Goal: Information Seeking & Learning: Learn about a topic

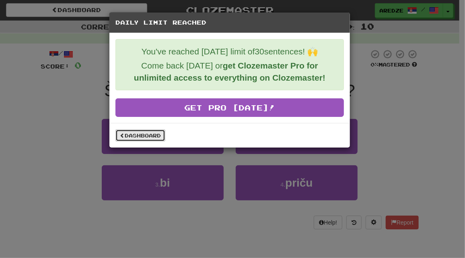
click at [161, 133] on link "Dashboard" at bounding box center [141, 135] width 50 height 12
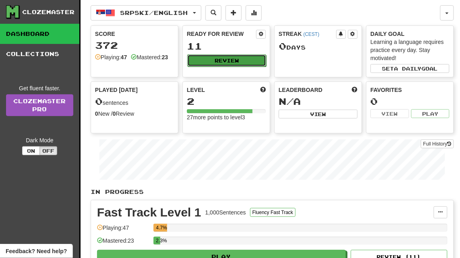
click at [232, 56] on button "Review" at bounding box center [226, 60] width 79 height 12
select select "**"
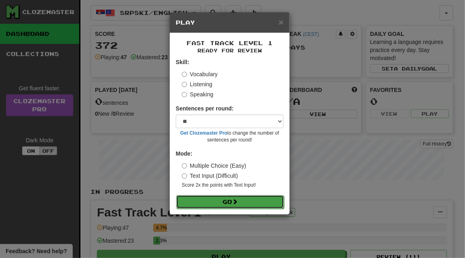
click at [232, 204] on button "Go" at bounding box center [230, 202] width 108 height 14
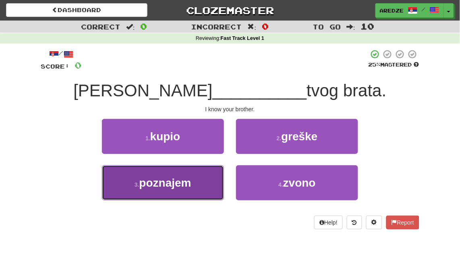
click at [199, 184] on button "3 . poznajem" at bounding box center [163, 182] width 122 height 35
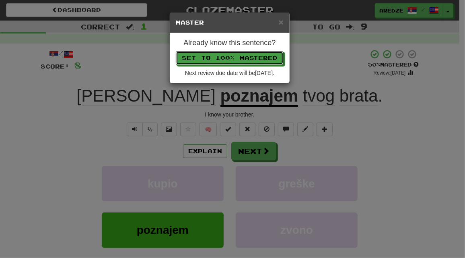
click at [176, 51] on button "Set to 100% Mastered" at bounding box center [230, 58] width 108 height 14
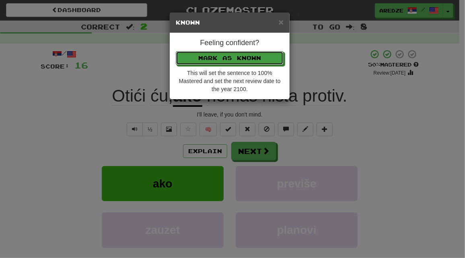
click at [176, 51] on button "Mark as Known" at bounding box center [230, 58] width 108 height 14
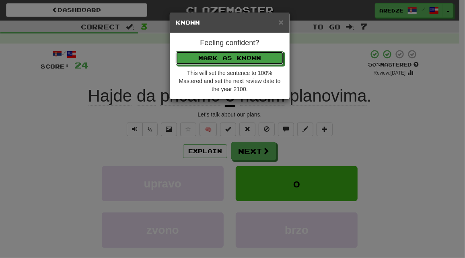
click at [176, 51] on button "Mark as Known" at bounding box center [230, 58] width 108 height 14
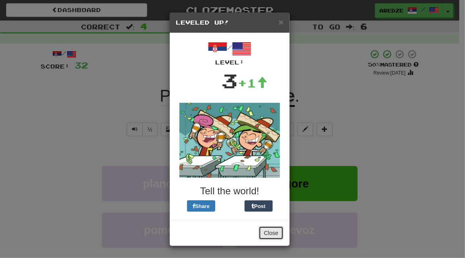
click at [267, 229] on button "Close" at bounding box center [271, 233] width 25 height 14
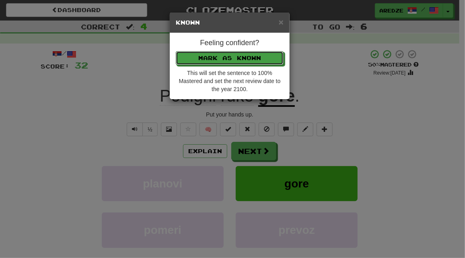
click at [176, 51] on button "Mark as Known" at bounding box center [230, 58] width 108 height 14
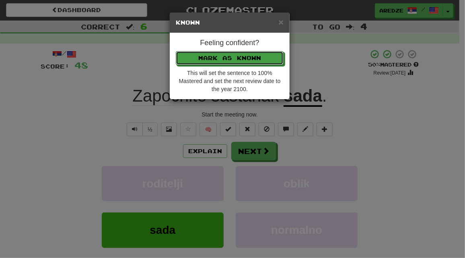
click at [176, 51] on button "Mark as Known" at bounding box center [230, 58] width 108 height 14
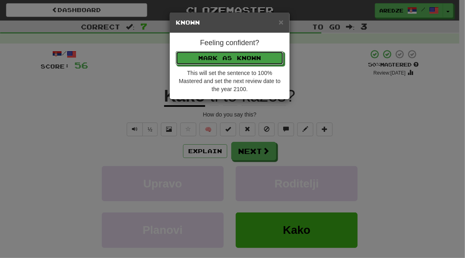
click at [176, 51] on button "Mark as Known" at bounding box center [230, 58] width 108 height 14
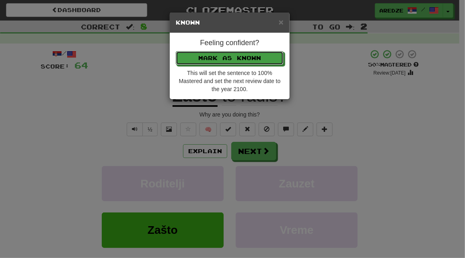
click at [176, 51] on button "Mark as Known" at bounding box center [230, 58] width 108 height 14
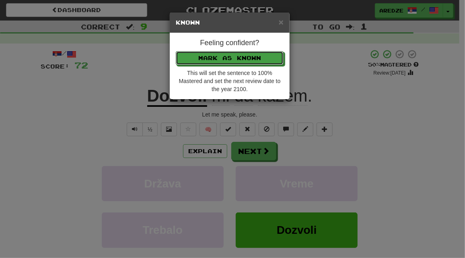
click at [176, 51] on button "Mark as Known" at bounding box center [230, 58] width 108 height 14
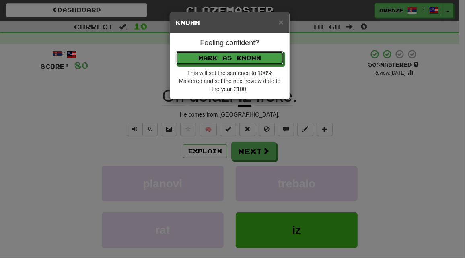
click at [176, 51] on button "Mark as Known" at bounding box center [230, 58] width 108 height 14
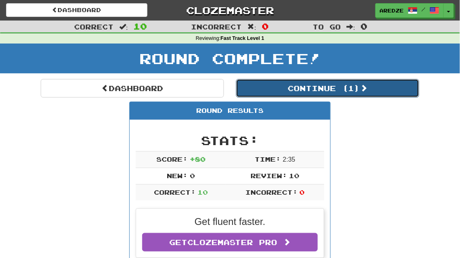
click at [332, 83] on button "Continue ( 1 )" at bounding box center [327, 88] width 183 height 19
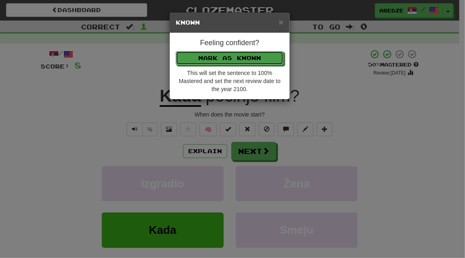
click at [176, 51] on button "Mark as Known" at bounding box center [230, 58] width 108 height 14
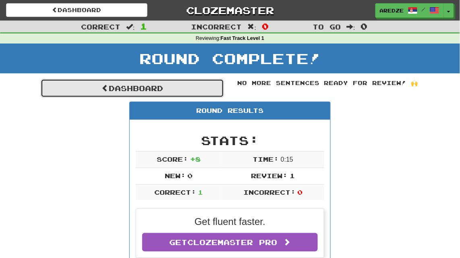
click at [128, 84] on link "Dashboard" at bounding box center [132, 88] width 183 height 19
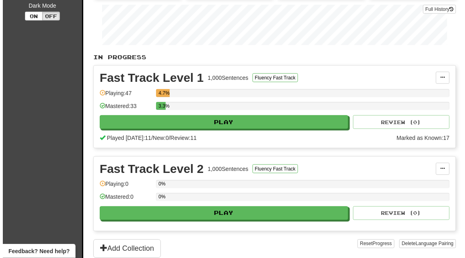
scroll to position [136, 0]
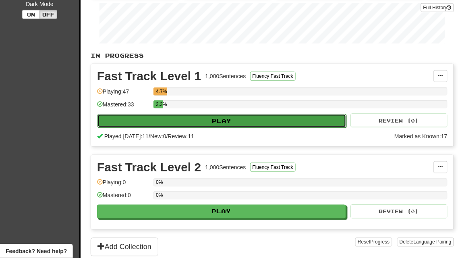
click at [207, 120] on button "Play" at bounding box center [221, 121] width 249 height 14
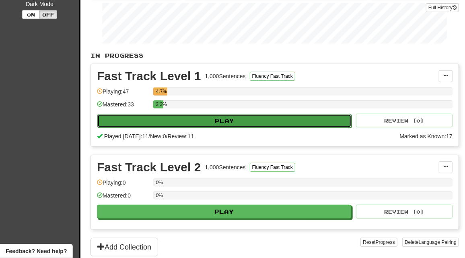
select select "**"
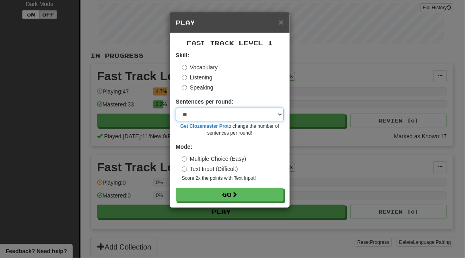
click at [279, 111] on select "* ** ** ** ** ** *** ********" at bounding box center [230, 115] width 108 height 14
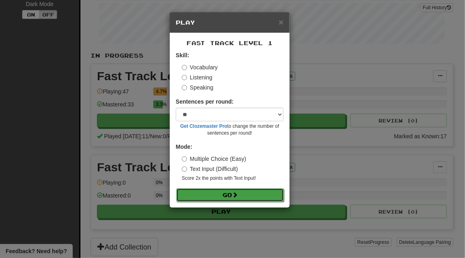
click at [259, 191] on button "Go" at bounding box center [230, 195] width 108 height 14
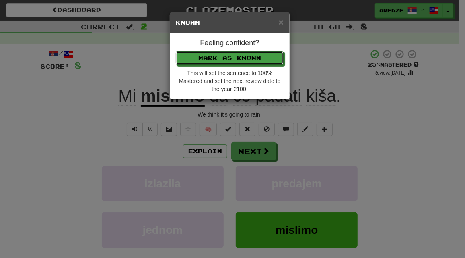
click at [176, 51] on button "Mark as Known" at bounding box center [230, 58] width 108 height 14
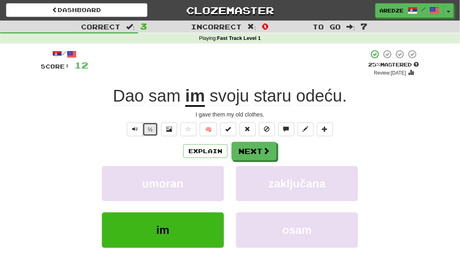
click at [148, 128] on button "½" at bounding box center [150, 129] width 15 height 14
click at [130, 128] on button "Text-to-speech controls" at bounding box center [135, 129] width 16 height 14
click at [154, 131] on button "½" at bounding box center [150, 129] width 15 height 14
click at [137, 130] on span "Text-to-speech controls" at bounding box center [135, 129] width 6 height 6
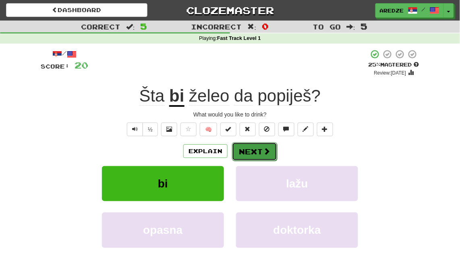
click at [269, 149] on span at bounding box center [266, 150] width 7 height 7
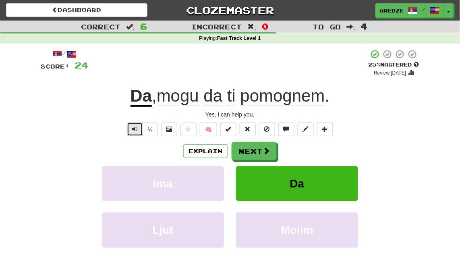
click at [137, 128] on span "Text-to-speech controls" at bounding box center [135, 129] width 6 height 6
click at [153, 130] on button "½" at bounding box center [150, 129] width 15 height 14
click at [138, 130] on span "Text-to-speech controls" at bounding box center [135, 129] width 6 height 6
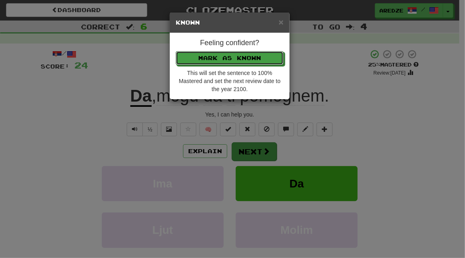
click at [176, 51] on button "Mark as Known" at bounding box center [230, 58] width 108 height 14
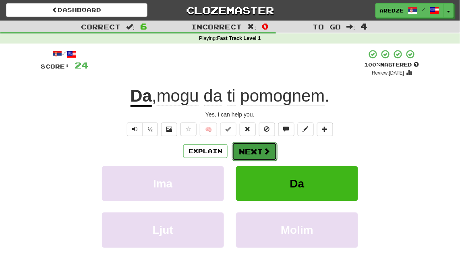
click at [260, 152] on button "Next" at bounding box center [254, 151] width 45 height 19
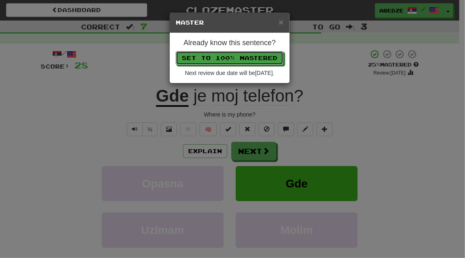
click at [176, 51] on button "Set to 100% Mastered" at bounding box center [230, 58] width 108 height 14
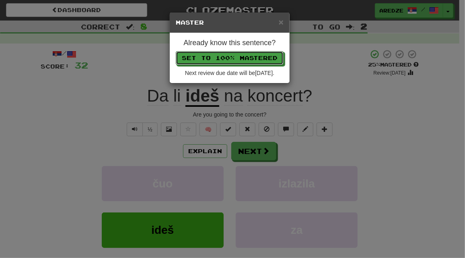
click at [176, 51] on button "Set to 100% Mastered" at bounding box center [230, 58] width 108 height 14
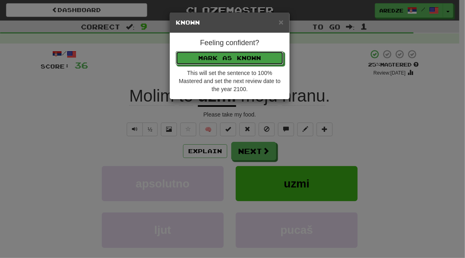
click at [176, 51] on button "Mark as Known" at bounding box center [230, 58] width 108 height 14
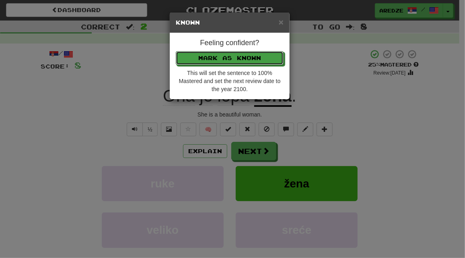
click at [176, 51] on button "Mark as Known" at bounding box center [230, 58] width 108 height 14
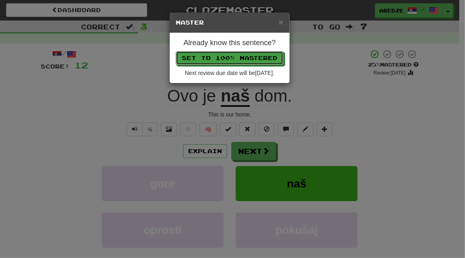
click at [176, 51] on button "Set to 100% Mastered" at bounding box center [230, 58] width 108 height 14
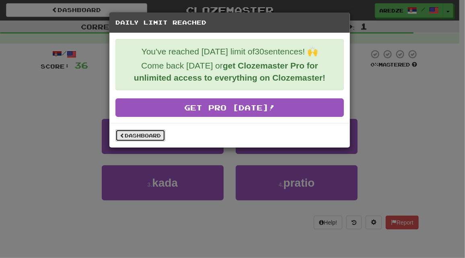
click at [139, 129] on link "Dashboard" at bounding box center [141, 135] width 50 height 12
